Goal: Transaction & Acquisition: Purchase product/service

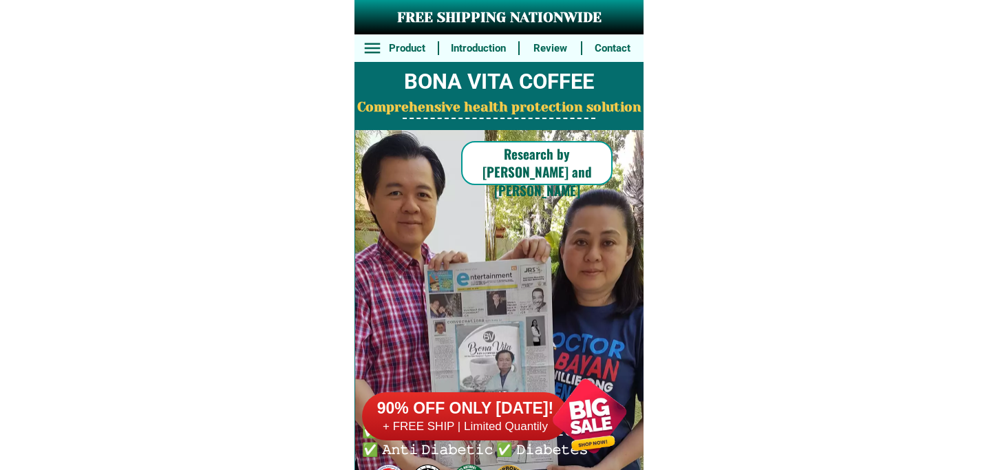
click at [529, 424] on h6 "+ FREE SHIP | Limited Quantily" at bounding box center [465, 426] width 206 height 15
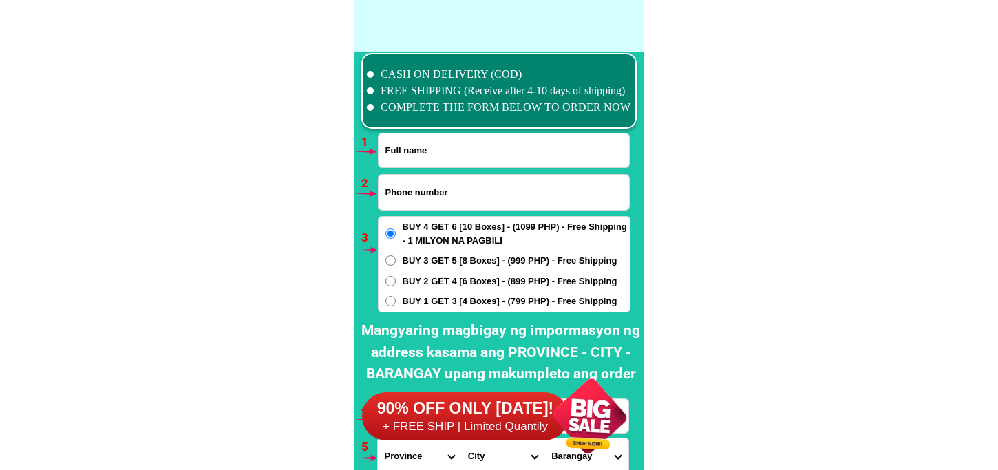
scroll to position [10121, 0]
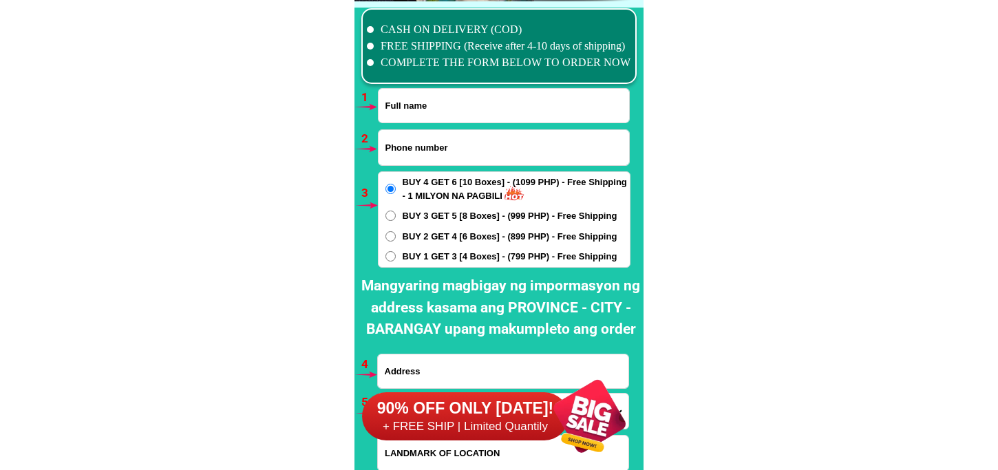
click at [449, 114] on input "Input full_name" at bounding box center [504, 106] width 251 height 34
paste input "[PERSON_NAME]"
type input "[PERSON_NAME]"
click at [429, 151] on input "Input phone_number" at bounding box center [504, 147] width 251 height 35
paste input "09539205895"
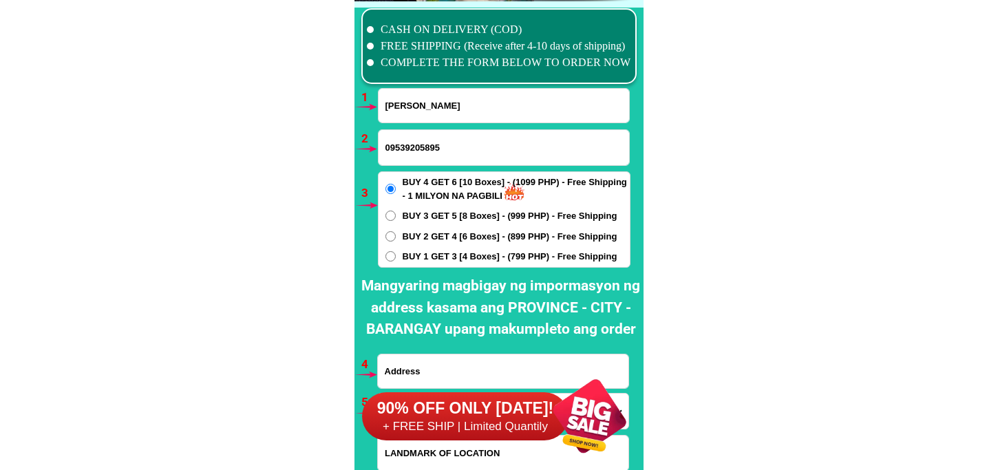
type input "09539205895"
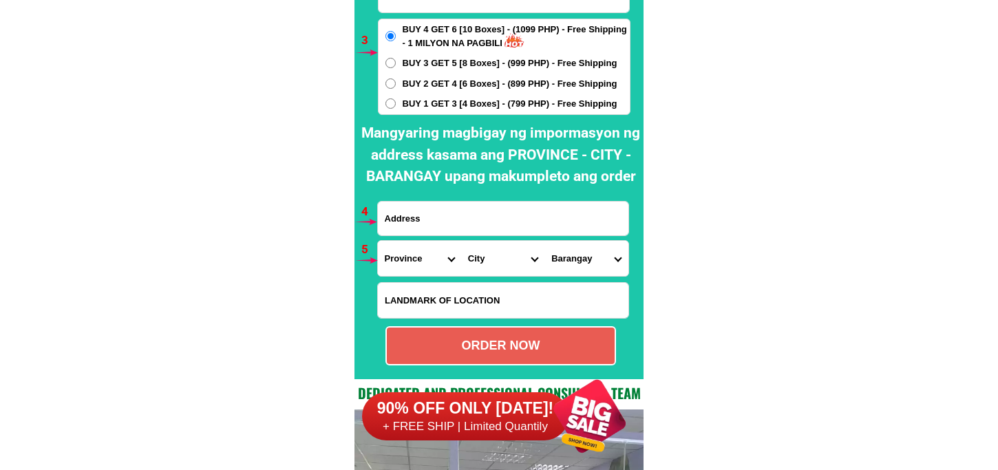
click at [470, 222] on input "Input address" at bounding box center [503, 219] width 251 height 34
paste input "brgy, [PERSON_NAME] Plain Subdivation [GEOGRAPHIC_DATA] [GEOGRAPHIC_DATA][PERSO…"
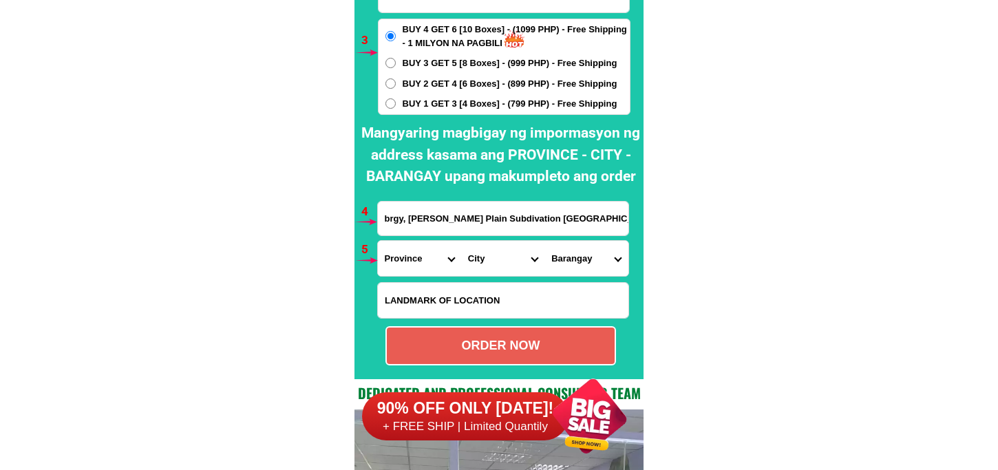
scroll to position [0, 121]
type input "brgy, [PERSON_NAME] Plain Subdivation [GEOGRAPHIC_DATA] [GEOGRAPHIC_DATA][PERSO…"
click at [381, 249] on select "Province [GEOGRAPHIC_DATA] [GEOGRAPHIC_DATA][PERSON_NAME][GEOGRAPHIC_DATA][GEOG…" at bounding box center [419, 258] width 83 height 35
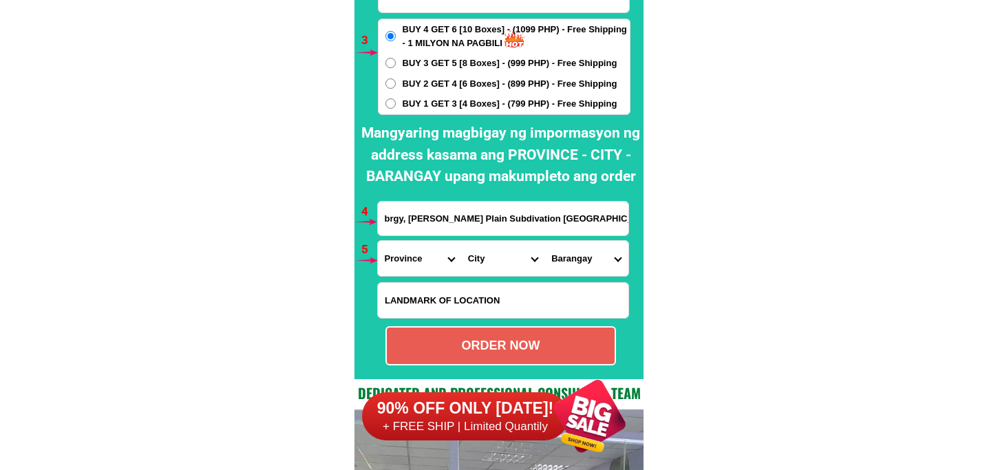
select select "63_904"
click at [378, 241] on select "Province [GEOGRAPHIC_DATA] [GEOGRAPHIC_DATA][PERSON_NAME][GEOGRAPHIC_DATA][GEOG…" at bounding box center [419, 258] width 83 height 35
click at [465, 253] on select "City [GEOGRAPHIC_DATA] [GEOGRAPHIC_DATA]-city [GEOGRAPHIC_DATA] [GEOGRAPHIC_DAT…" at bounding box center [502, 258] width 83 height 35
click at [513, 235] on form "[PERSON_NAME] 09539205895 ORDER NOW brgy, [PERSON_NAME] Plain Subdivation [GEOG…" at bounding box center [503, 150] width 253 height 430
click at [500, 256] on select "City [GEOGRAPHIC_DATA] [GEOGRAPHIC_DATA]-city [GEOGRAPHIC_DATA] [GEOGRAPHIC_DAT…" at bounding box center [502, 258] width 83 height 35
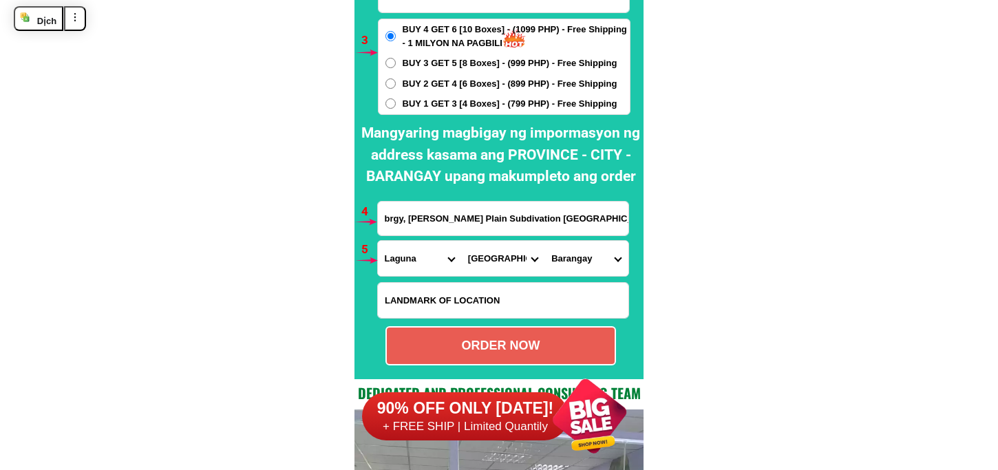
select select "63_9047485"
click at [461, 241] on select "City [GEOGRAPHIC_DATA] [GEOGRAPHIC_DATA]-city [GEOGRAPHIC_DATA] [GEOGRAPHIC_DAT…" at bounding box center [502, 258] width 83 height 35
click at [511, 257] on select "City [GEOGRAPHIC_DATA] [GEOGRAPHIC_DATA]-city [GEOGRAPHIC_DATA] [GEOGRAPHIC_DAT…" at bounding box center [502, 258] width 83 height 35
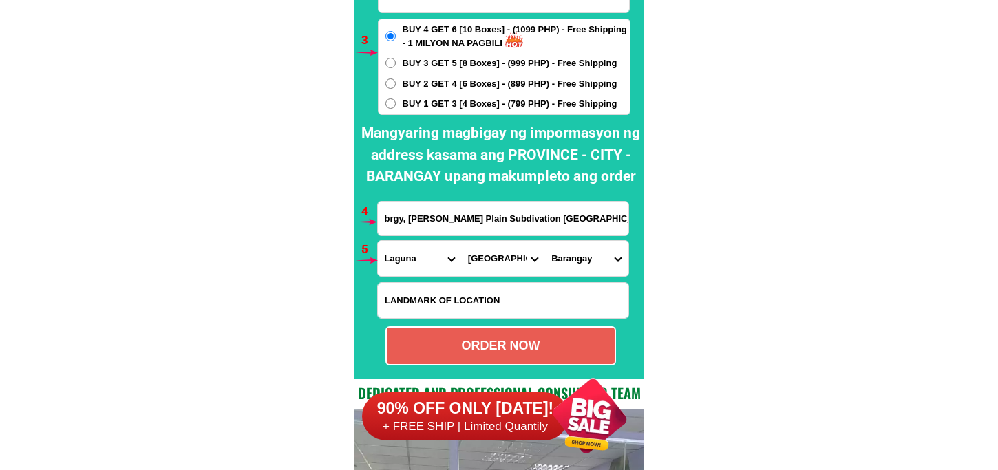
click at [461, 241] on select "City [GEOGRAPHIC_DATA] [GEOGRAPHIC_DATA]-city [GEOGRAPHIC_DATA] [GEOGRAPHIC_DAT…" at bounding box center [502, 258] width 83 height 35
click at [563, 253] on select "Barangay Aplaya Balibago Caingin Dila [PERSON_NAME] (pob.) [MEDICAL_DATA] Macab…" at bounding box center [585, 258] width 83 height 35
select select "63_90474851976"
click at [544, 241] on select "Barangay Aplaya Balibago Caingin Dila [PERSON_NAME] (pob.) [MEDICAL_DATA] Macab…" at bounding box center [585, 258] width 83 height 35
click at [514, 349] on div "ORDER NOW" at bounding box center [501, 346] width 228 height 19
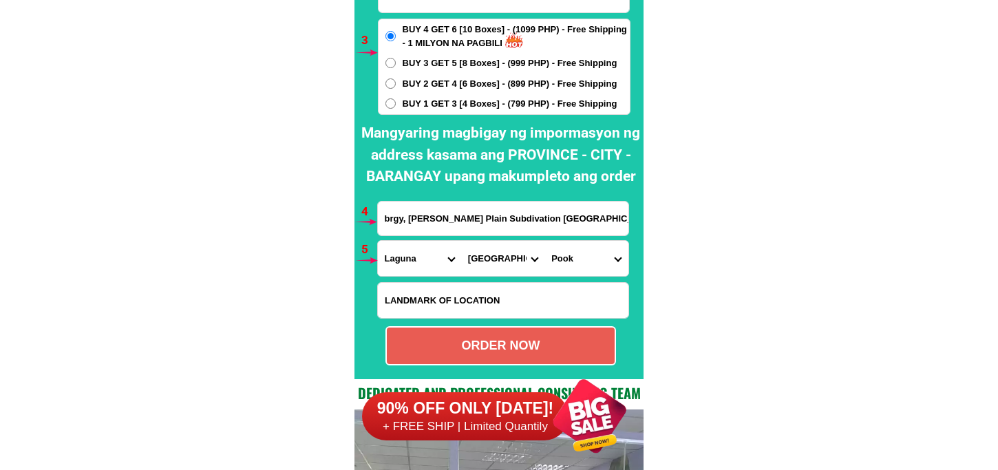
type input "09539205895"
radio input "true"
